Goal: Browse casually

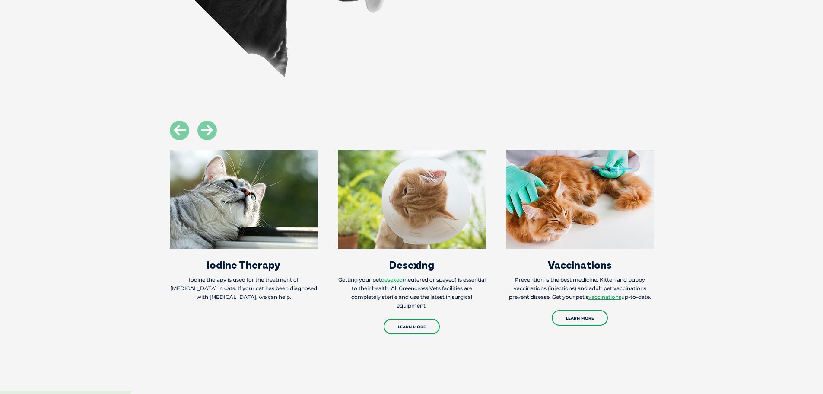
scroll to position [1260, 0]
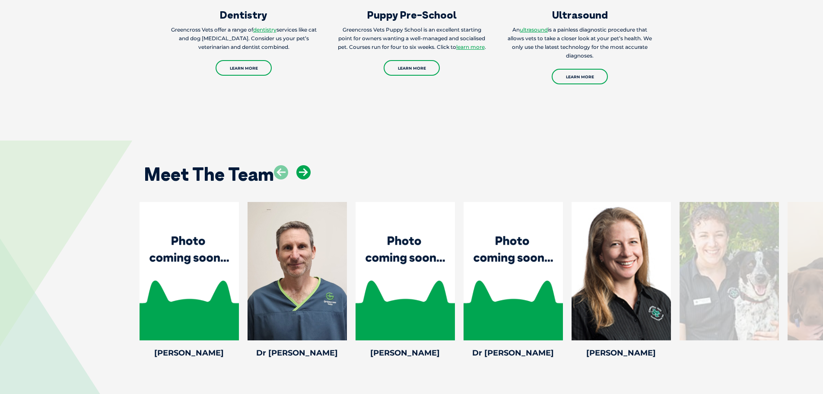
click at [301, 172] on icon at bounding box center [303, 172] width 14 height 14
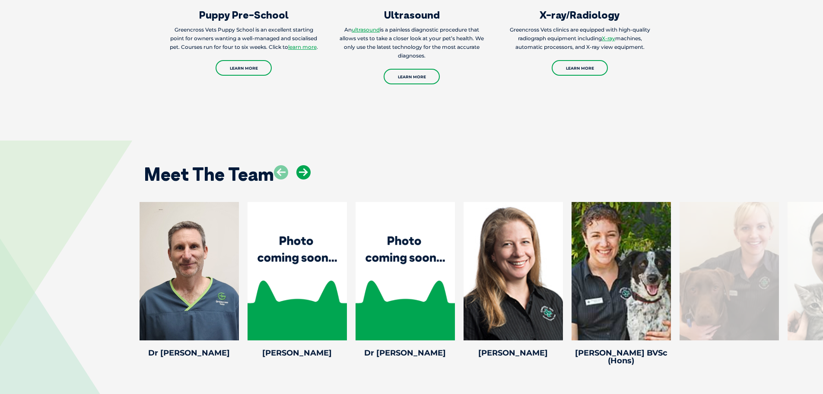
click at [301, 172] on icon at bounding box center [303, 172] width 14 height 14
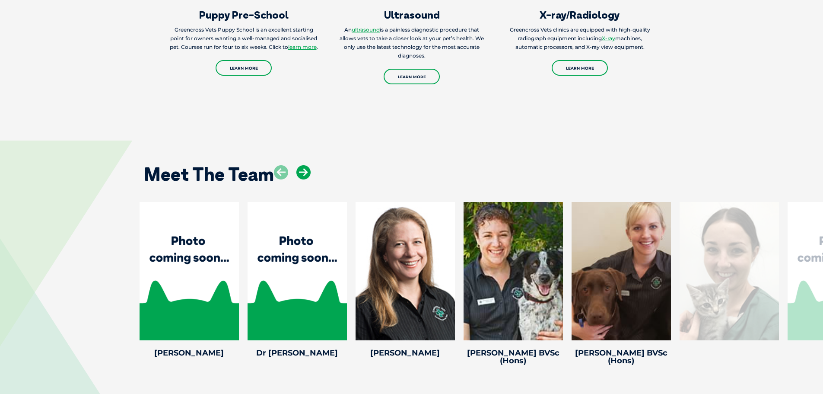
click at [301, 172] on icon at bounding box center [303, 172] width 14 height 14
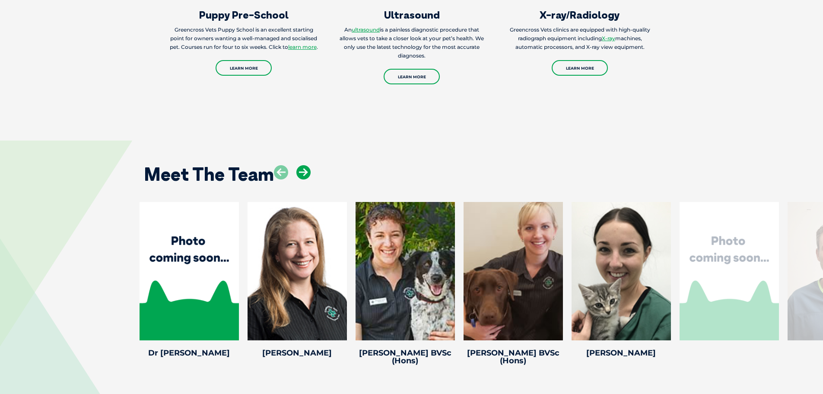
click at [301, 171] on icon at bounding box center [303, 172] width 14 height 14
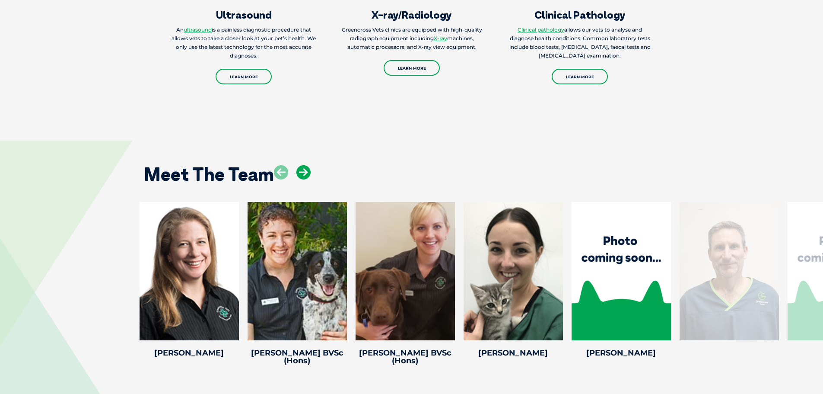
click at [301, 171] on icon at bounding box center [303, 172] width 14 height 14
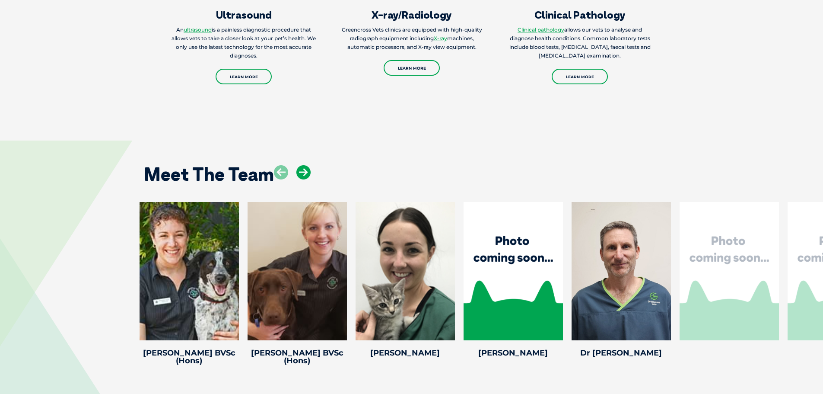
click at [301, 171] on icon at bounding box center [303, 172] width 14 height 14
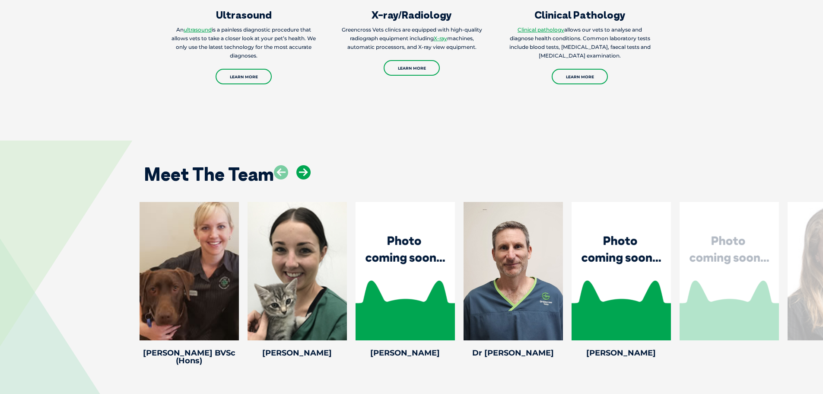
click at [301, 171] on icon at bounding box center [303, 172] width 14 height 14
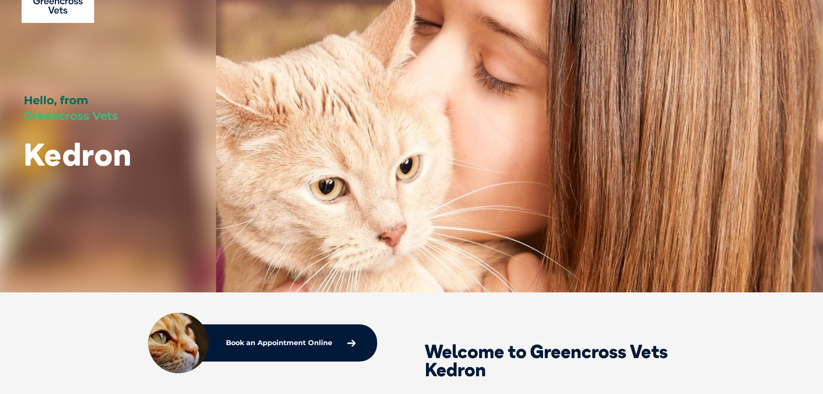
scroll to position [0, 0]
